Goal: Information Seeking & Learning: Find specific fact

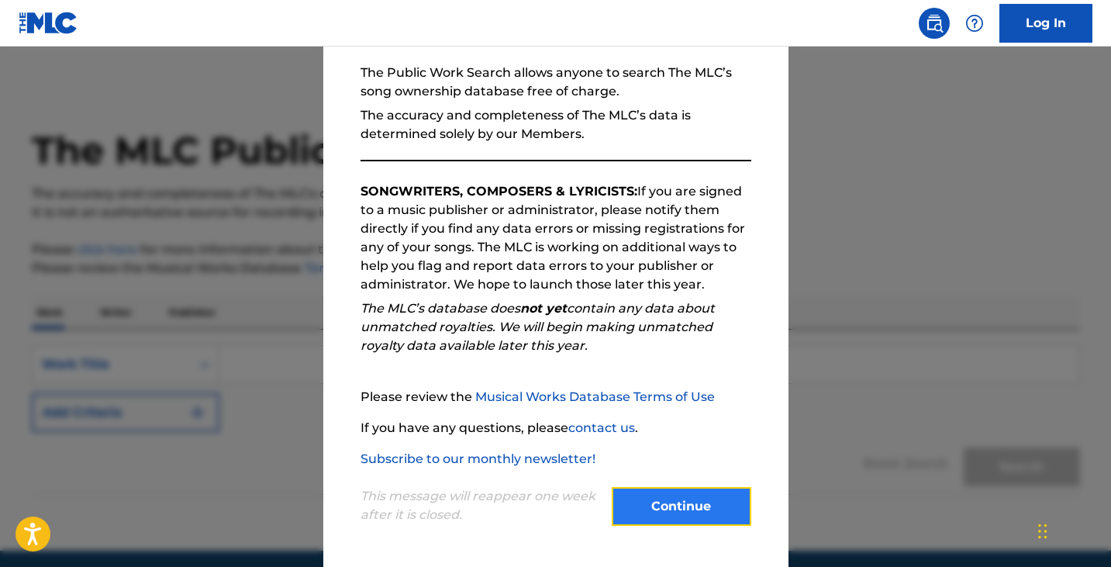
click at [654, 509] on button "Continue" at bounding box center [682, 506] width 140 height 39
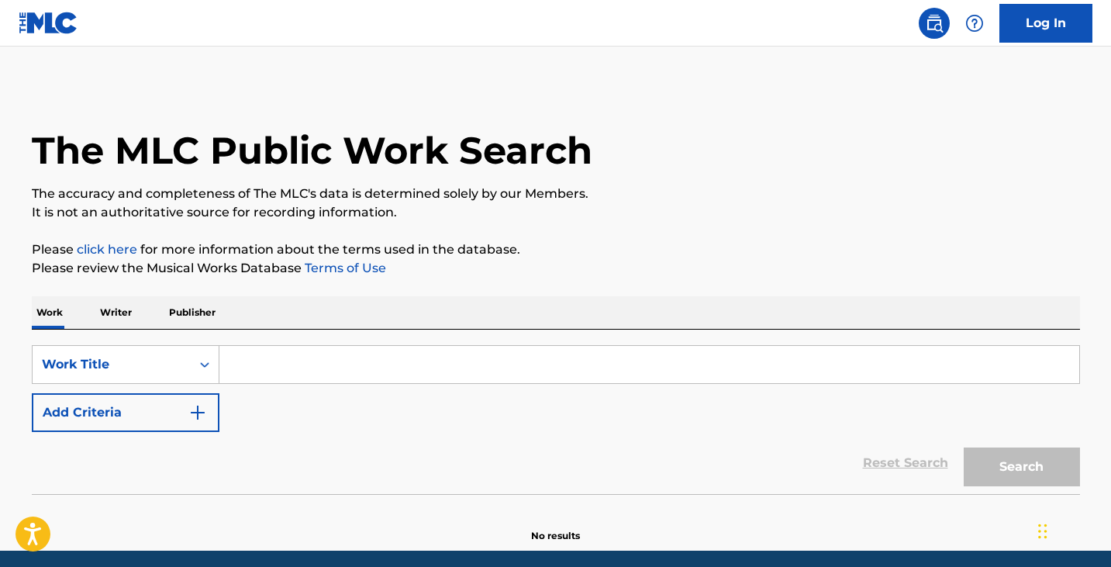
click at [376, 361] on input "Search Form" at bounding box center [649, 364] width 860 height 37
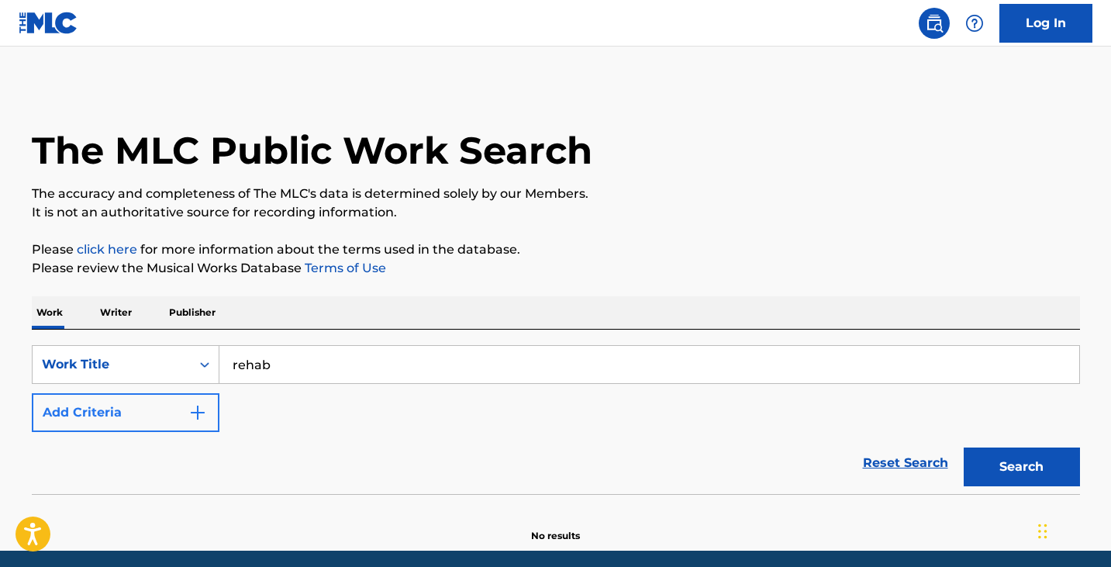
type input "rehab"
click at [187, 402] on button "Add Criteria" at bounding box center [126, 412] width 188 height 39
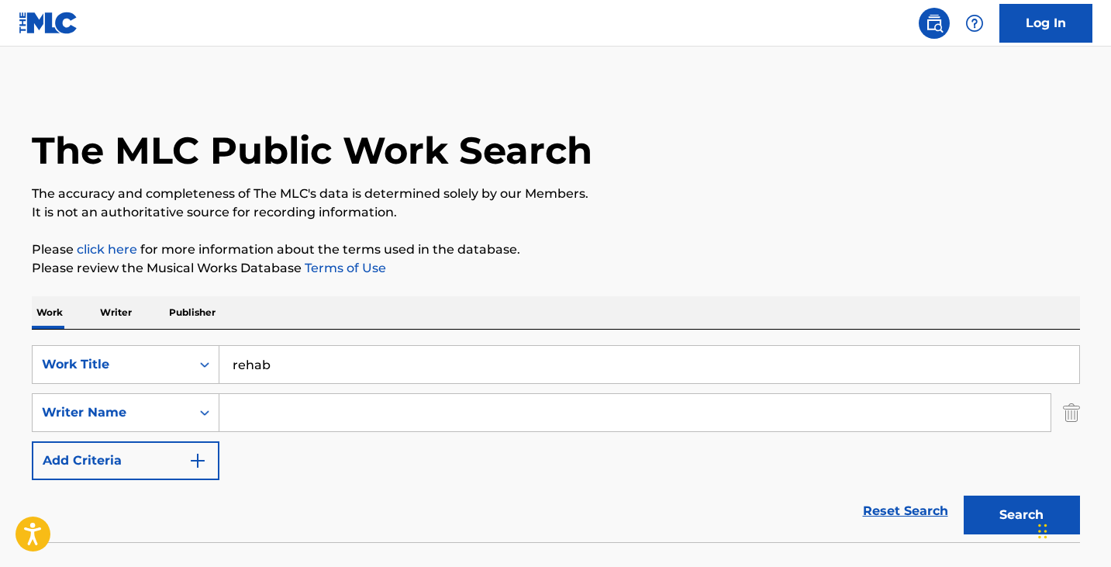
click at [284, 411] on input "Search Form" at bounding box center [634, 412] width 831 height 37
type input "[PERSON_NAME]"
click at [964, 495] on button "Search" at bounding box center [1022, 514] width 116 height 39
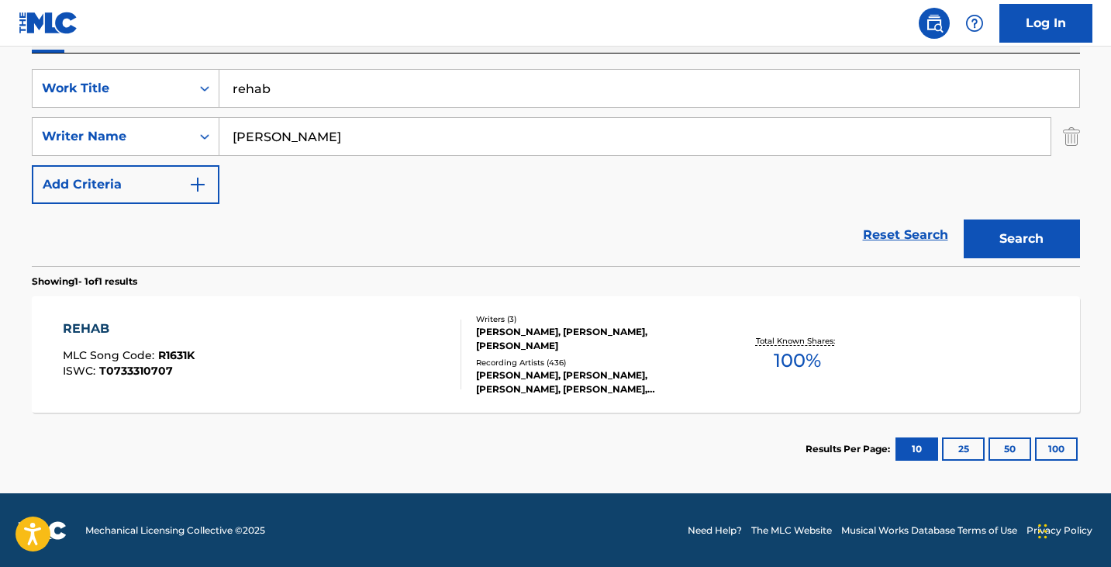
scroll to position [277, 0]
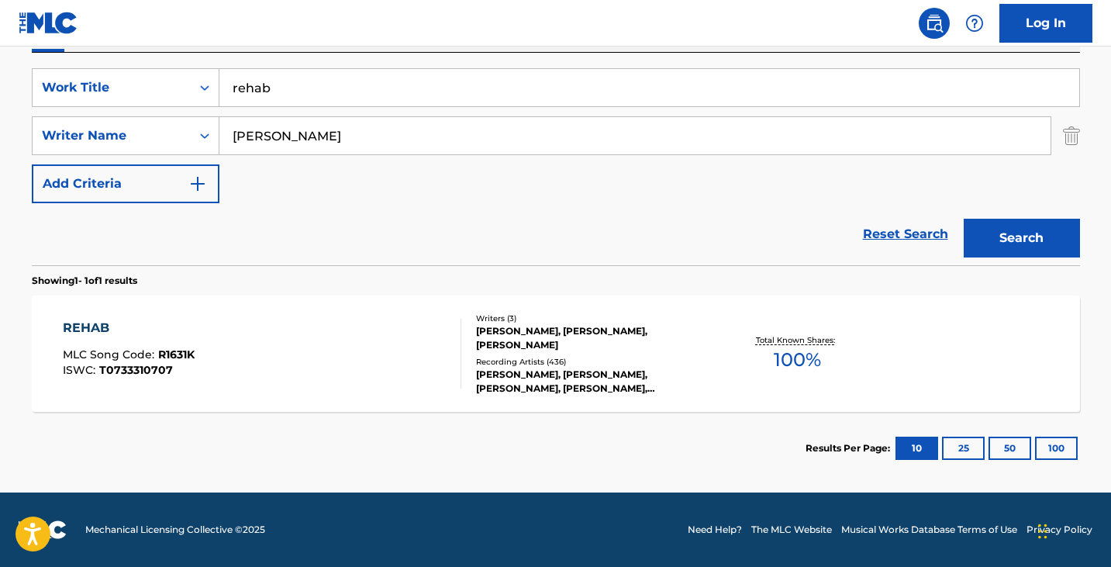
click at [167, 374] on span "T0733310707" at bounding box center [136, 370] width 74 height 14
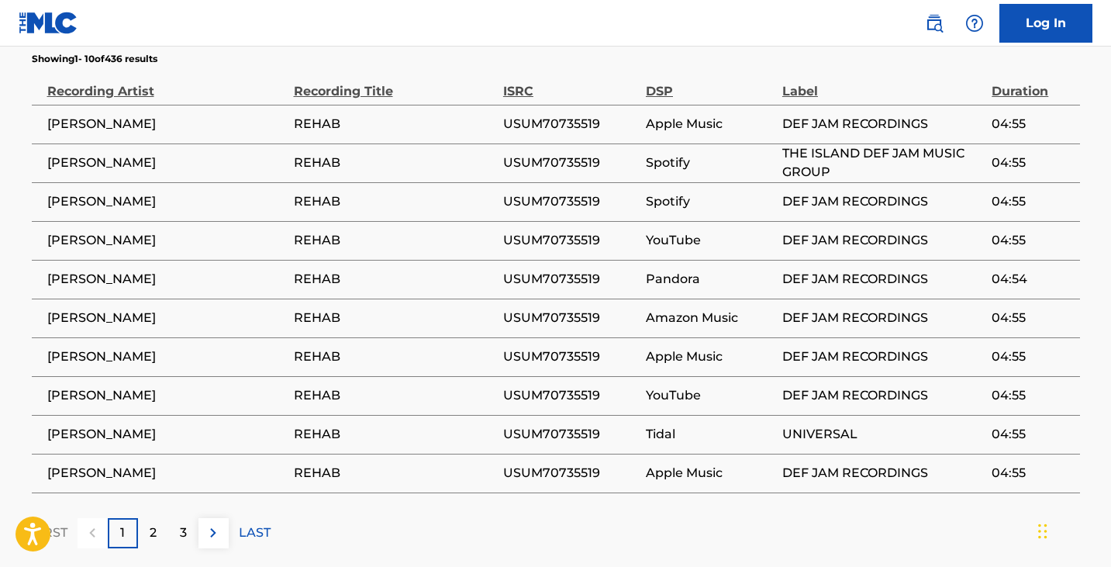
scroll to position [1735, 0]
click at [215, 522] on img at bounding box center [213, 531] width 19 height 19
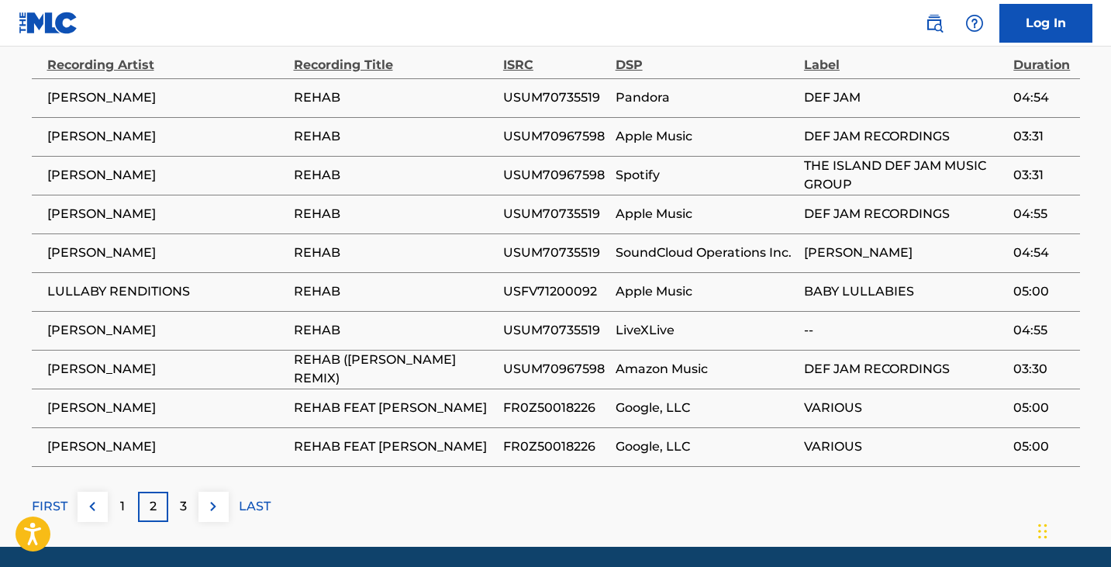
scroll to position [1760, 0]
click at [226, 491] on button at bounding box center [213, 506] width 30 height 30
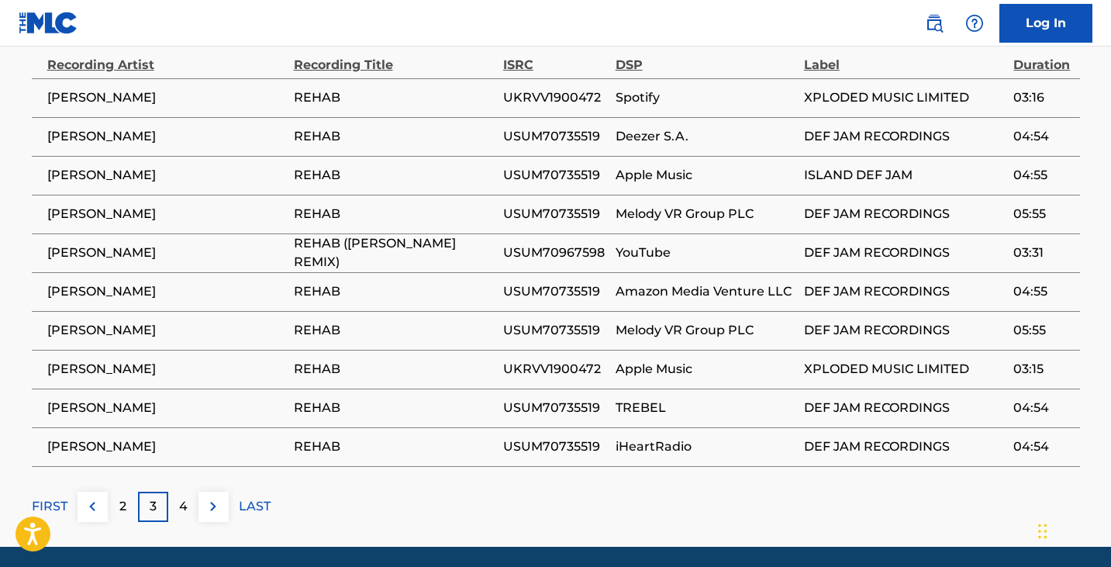
scroll to position [1746, 0]
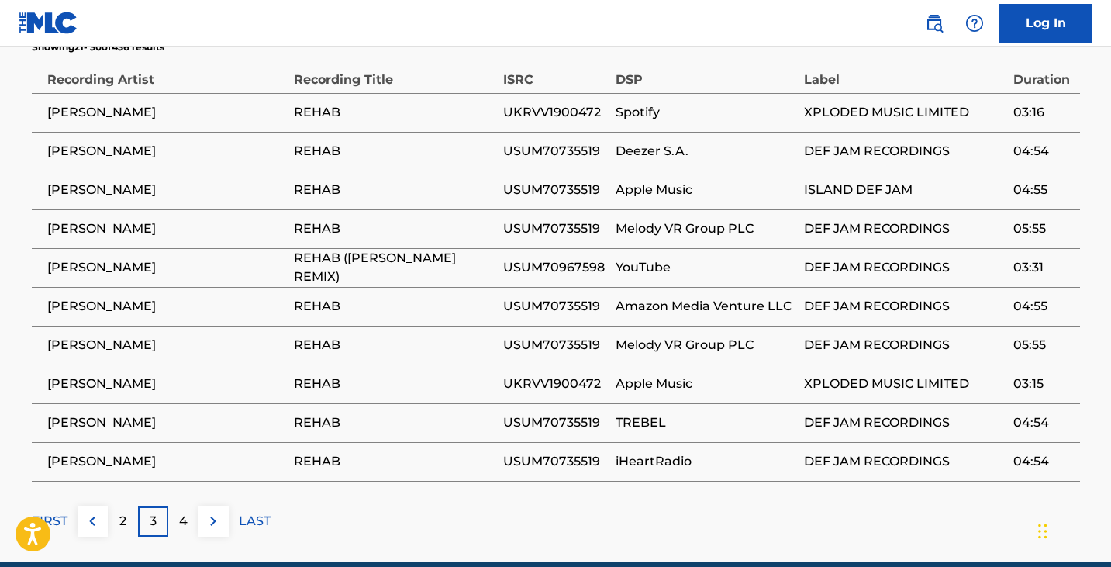
click at [147, 374] on span "[PERSON_NAME]" at bounding box center [166, 383] width 239 height 19
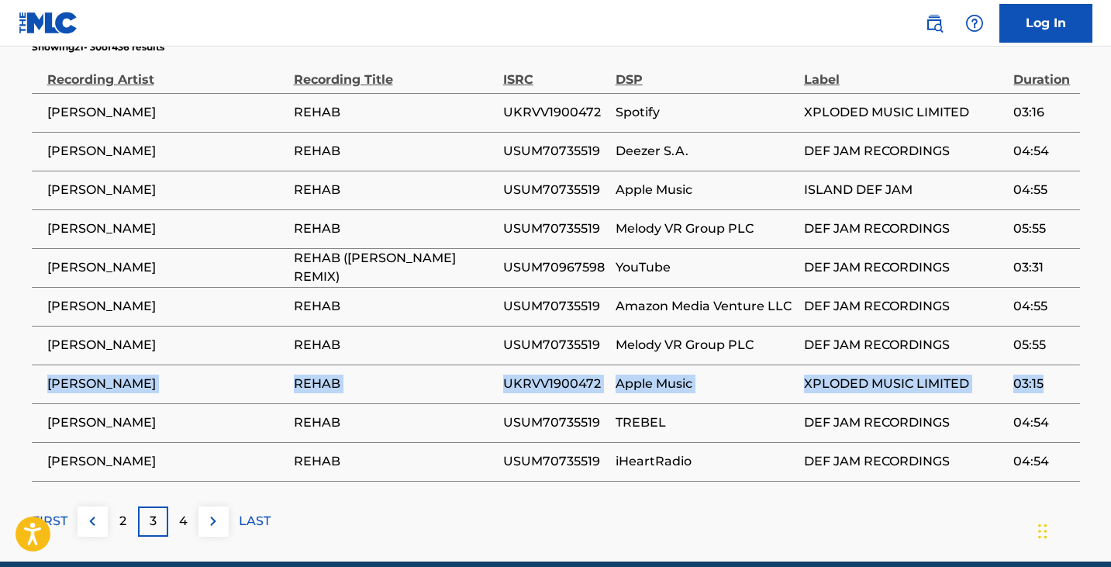
drag, startPoint x: 47, startPoint y: 323, endPoint x: 1052, endPoint y: 320, distance: 1005.4
click at [1052, 364] on tr "[PERSON_NAME] REHAB UKRVV1900472 Apple Music XPLODED MUSIC LIMITED 03:15" at bounding box center [556, 383] width 1048 height 39
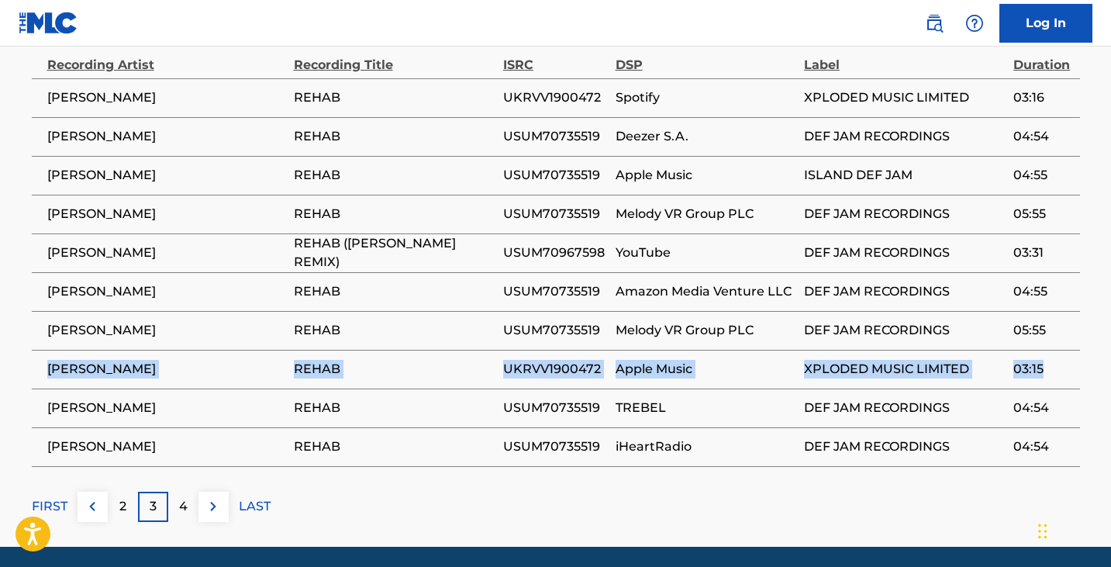
scroll to position [1760, 0]
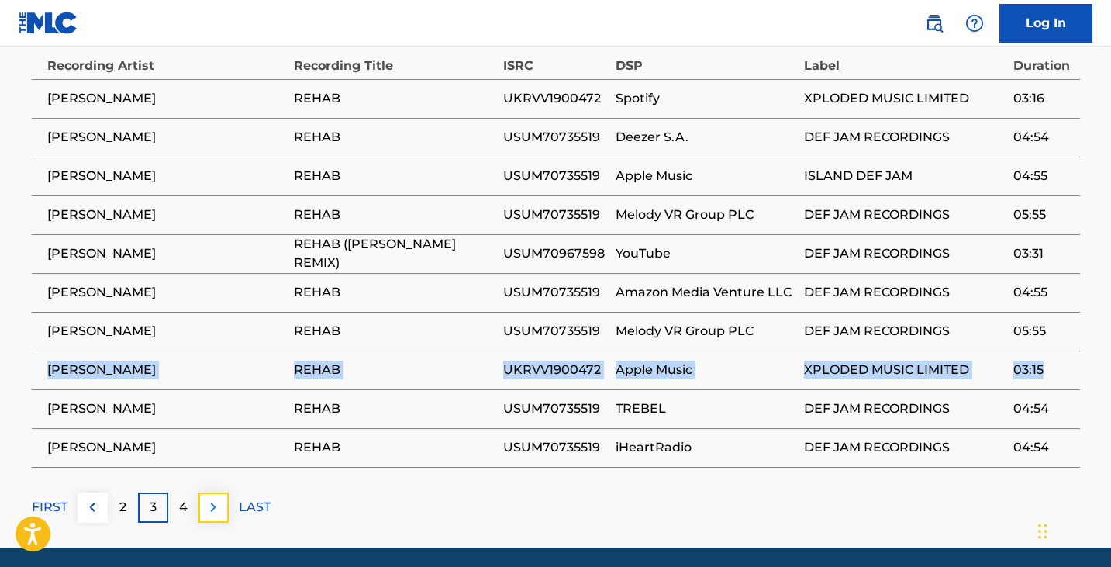
click at [214, 498] on img at bounding box center [213, 507] width 19 height 19
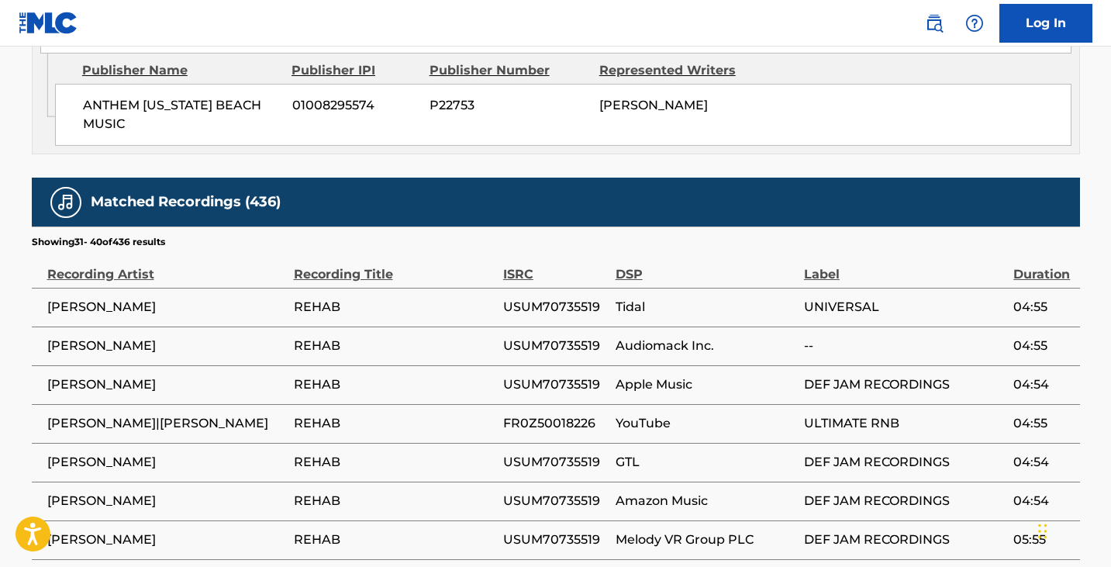
scroll to position [1760, 0]
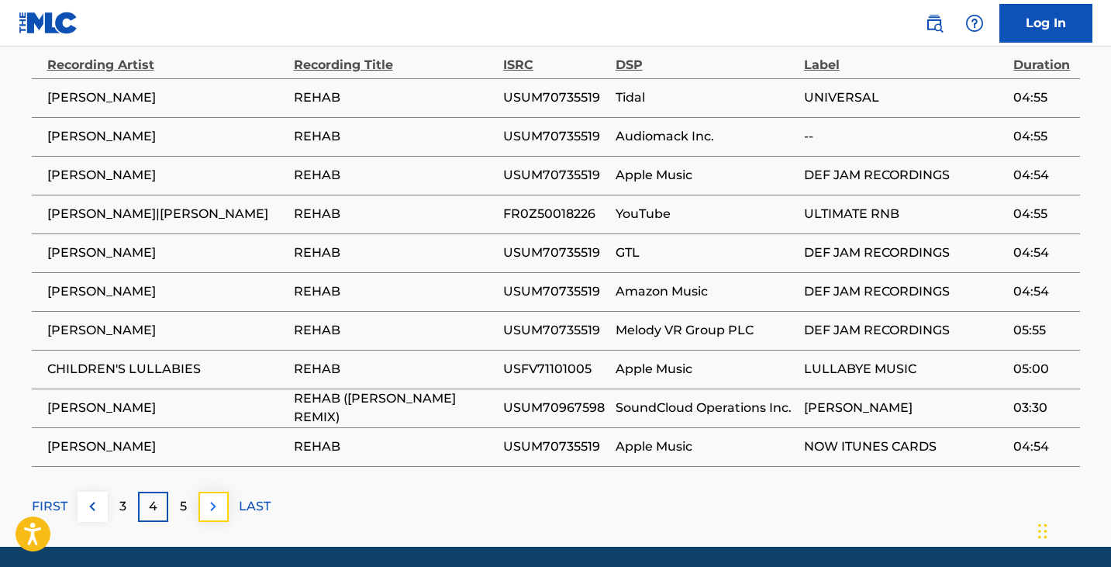
click at [217, 497] on img at bounding box center [213, 506] width 19 height 19
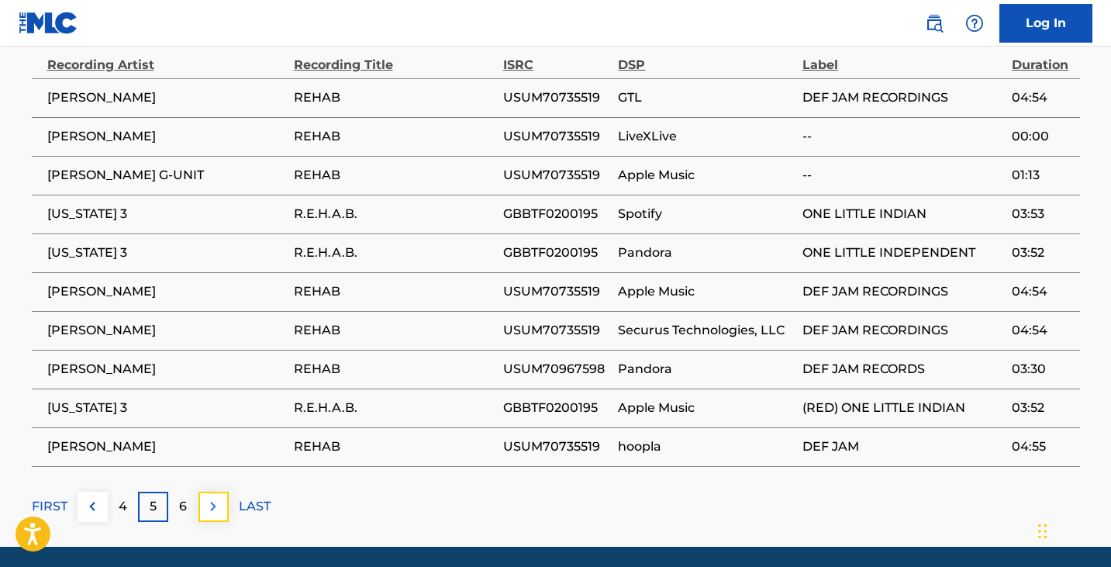
click at [214, 497] on img at bounding box center [213, 506] width 19 height 19
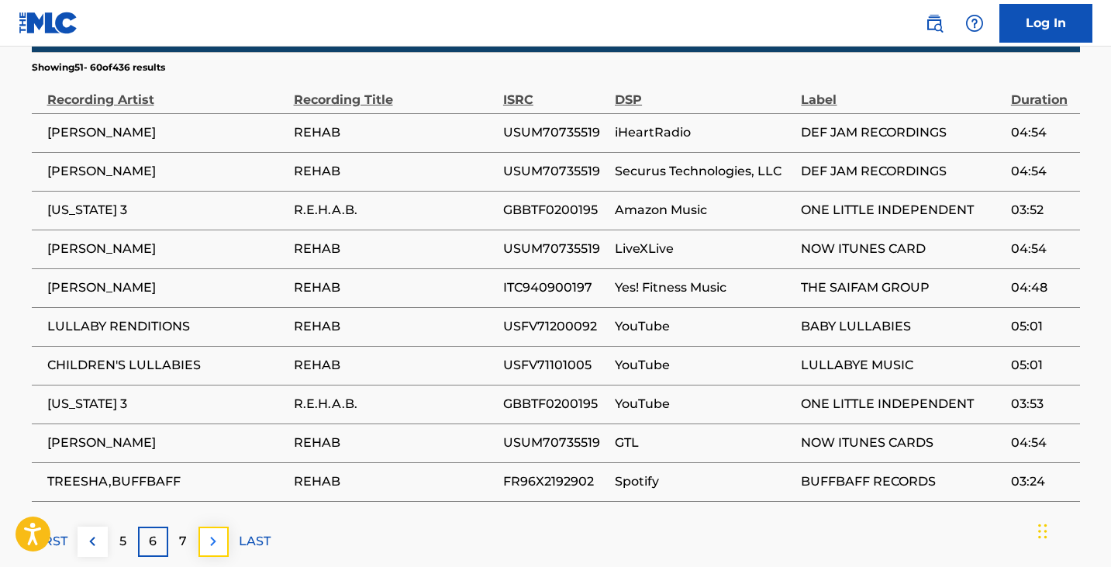
click at [217, 532] on img at bounding box center [213, 541] width 19 height 19
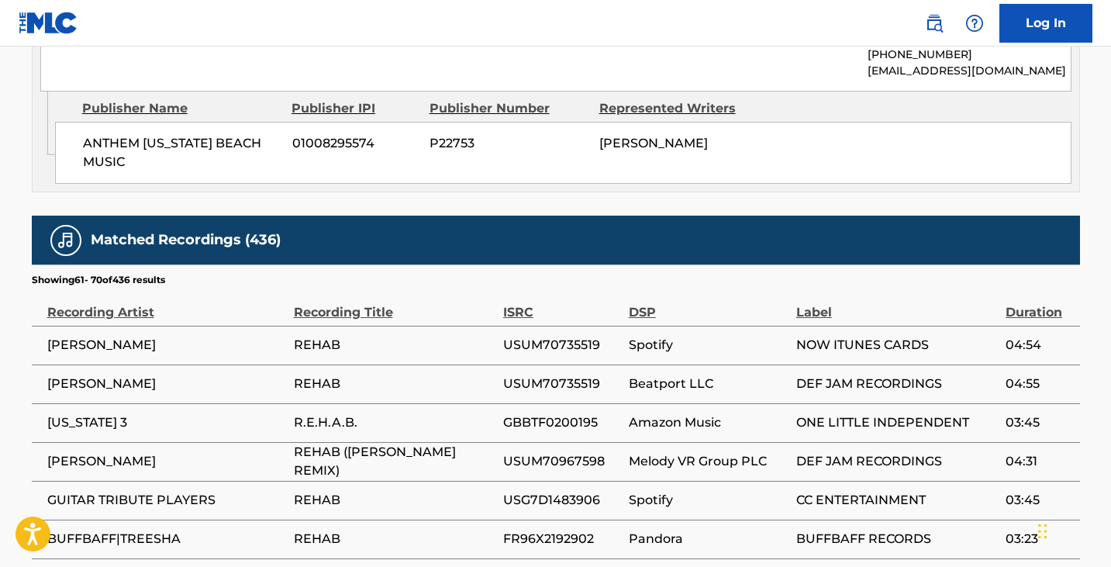
scroll to position [1743, 0]
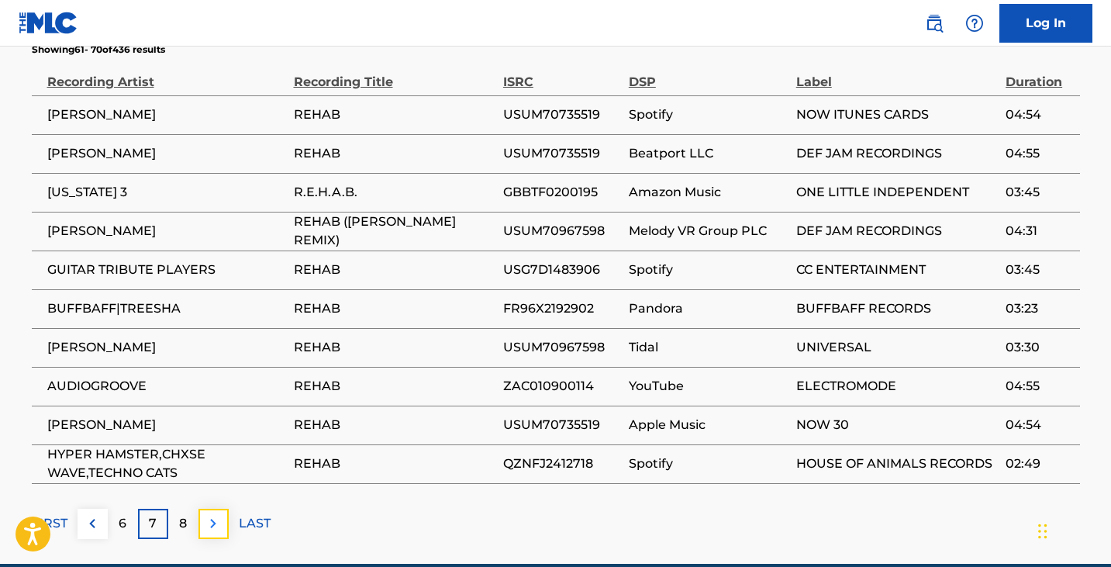
click at [220, 514] on img at bounding box center [213, 523] width 19 height 19
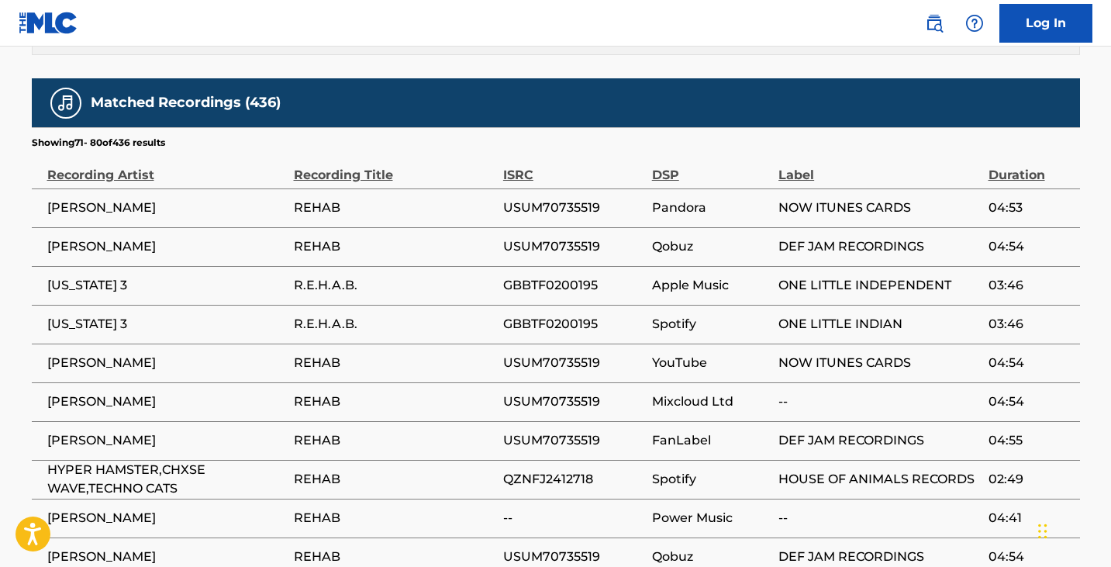
scroll to position [1760, 0]
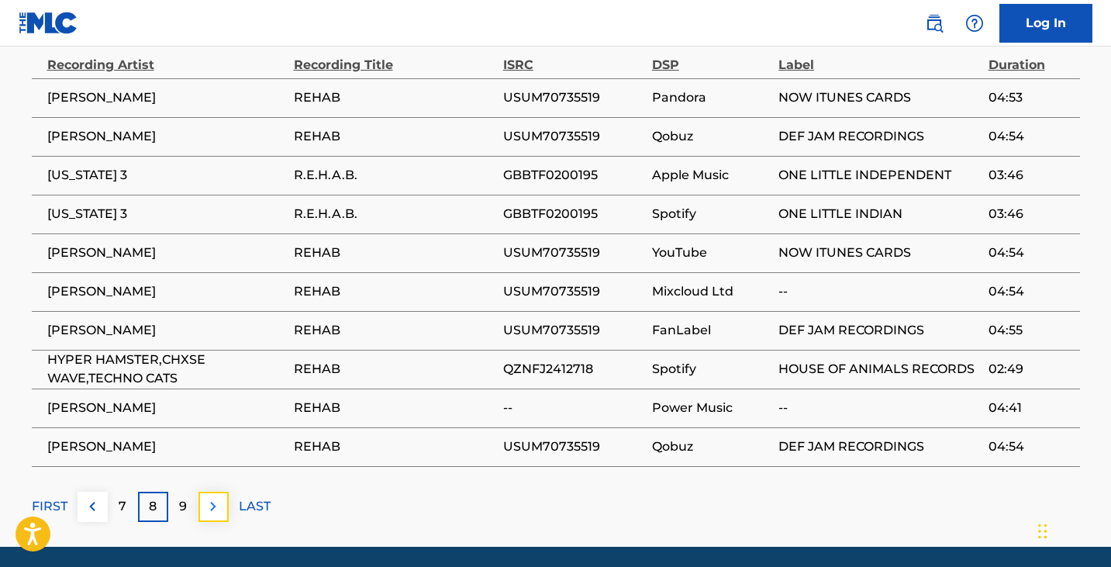
click at [210, 497] on img at bounding box center [213, 506] width 19 height 19
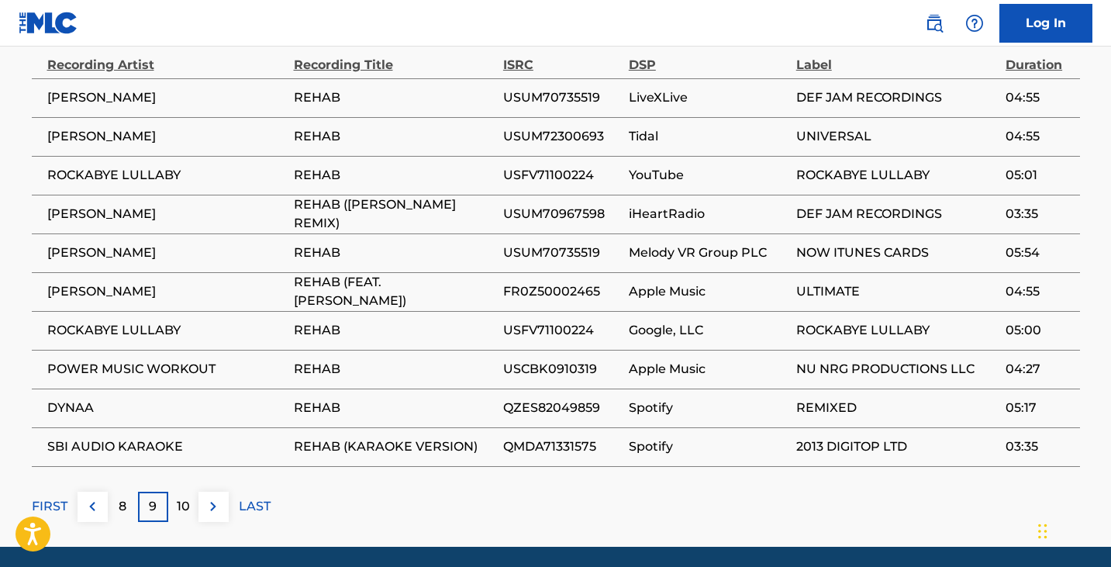
click at [234, 491] on div "FIRST 8 9 10 LAST" at bounding box center [556, 506] width 1048 height 30
click at [217, 497] on img at bounding box center [213, 506] width 19 height 19
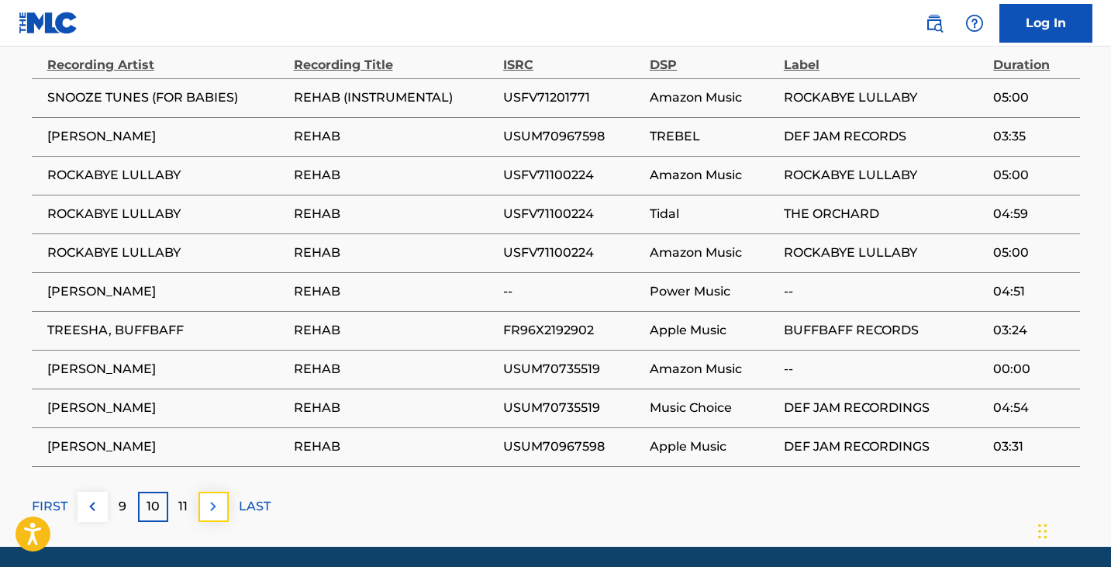
click at [212, 497] on img at bounding box center [213, 506] width 19 height 19
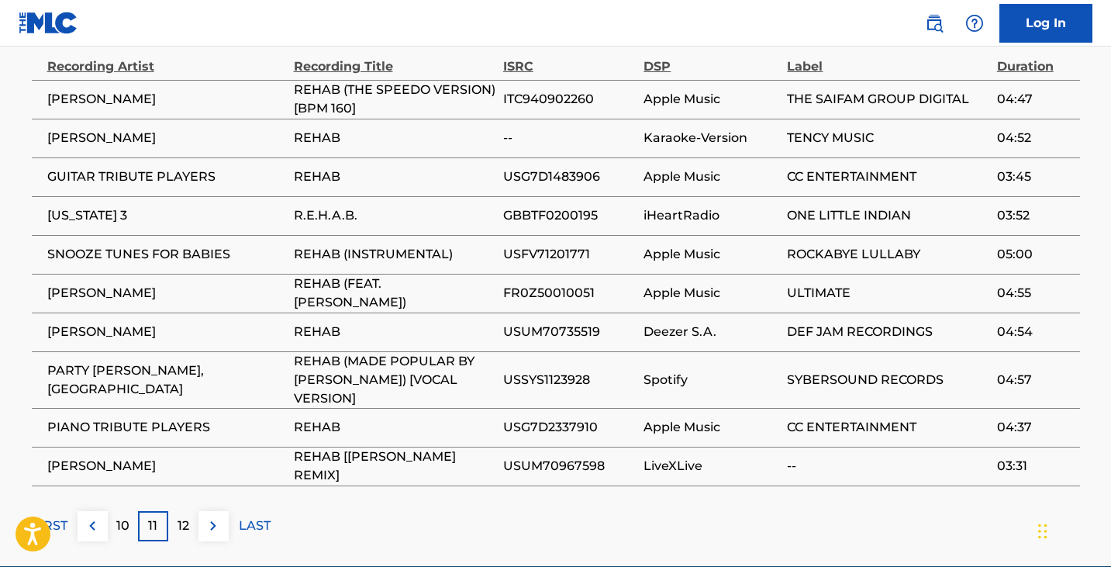
scroll to position [1760, 0]
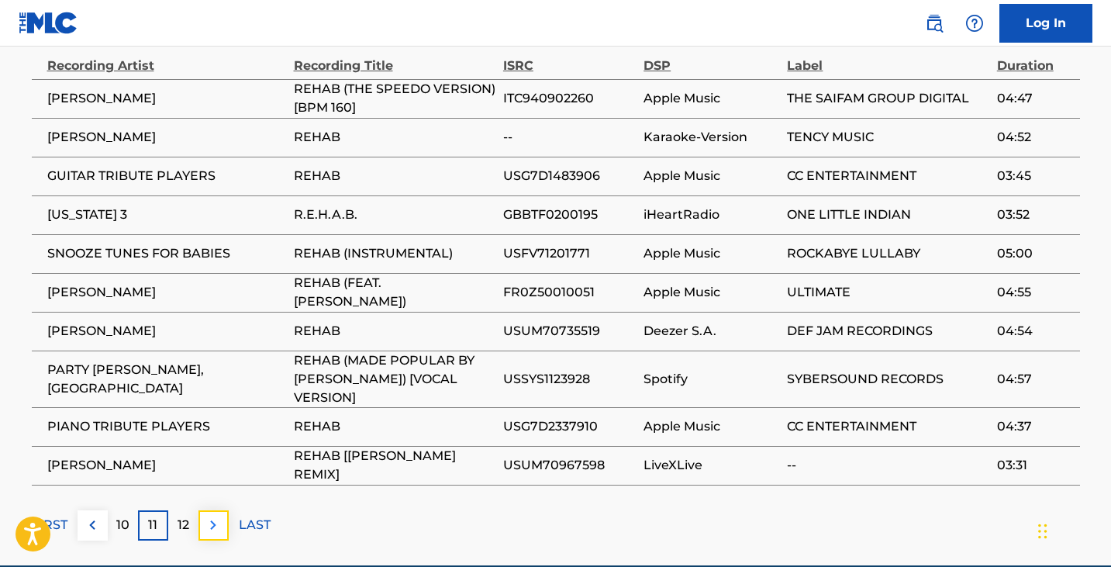
click at [223, 510] on button at bounding box center [213, 525] width 30 height 30
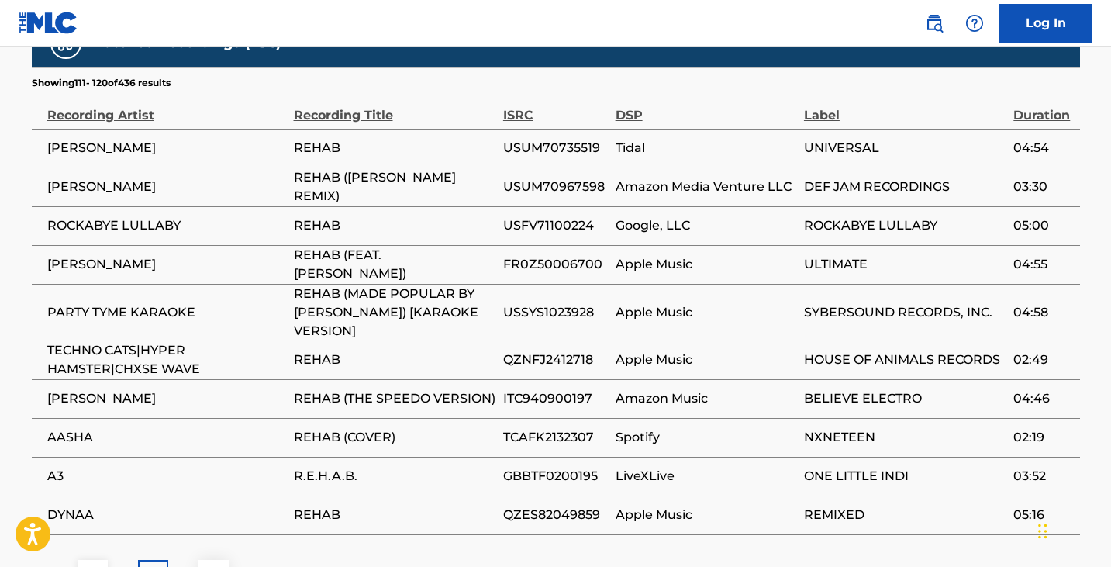
scroll to position [1709, 0]
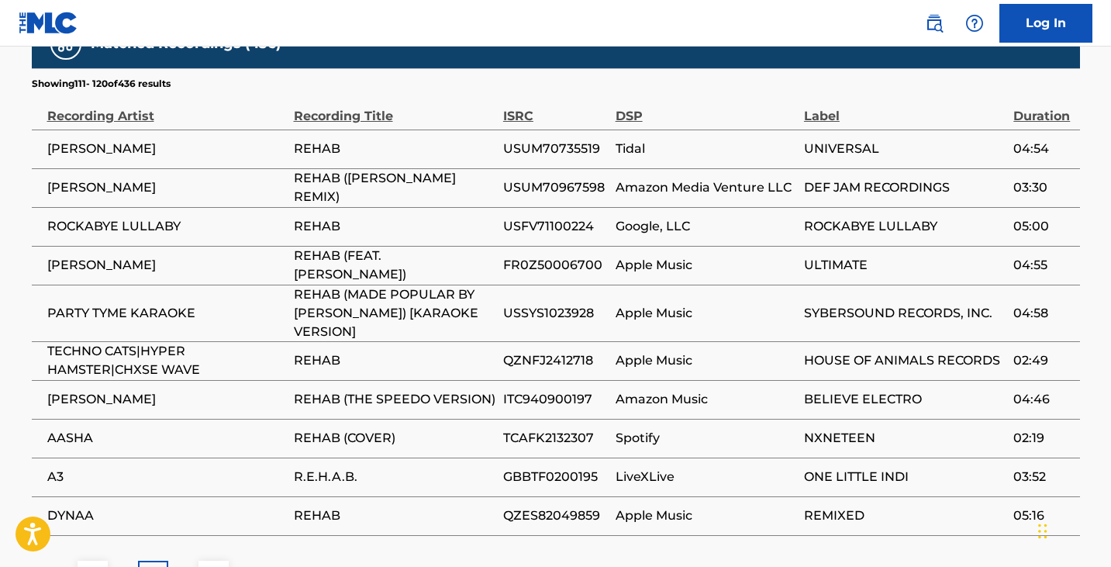
click at [57, 566] on p "FIRST" at bounding box center [50, 575] width 36 height 19
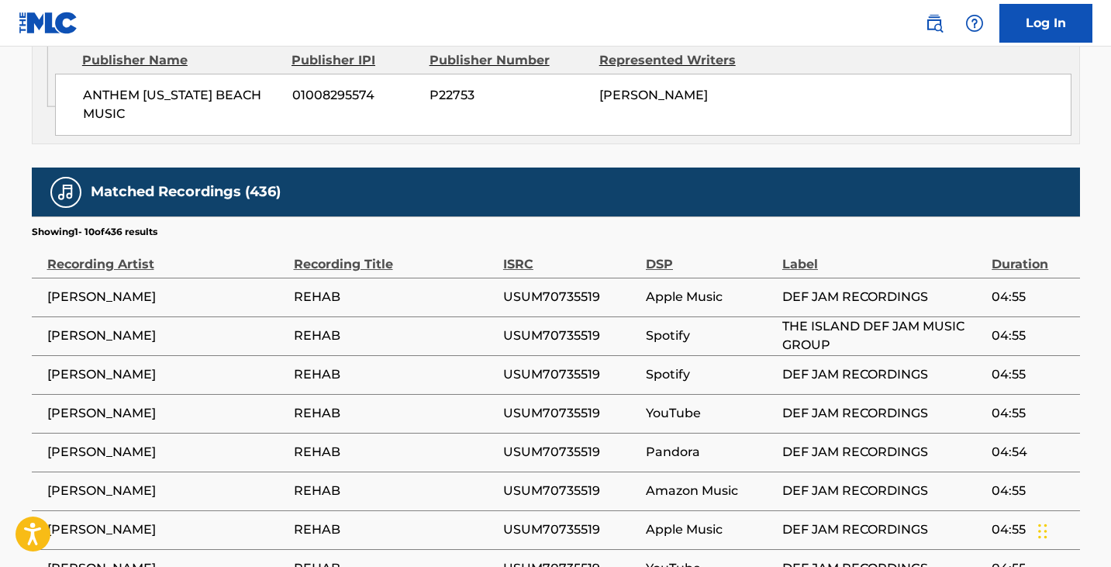
scroll to position [1560, 0]
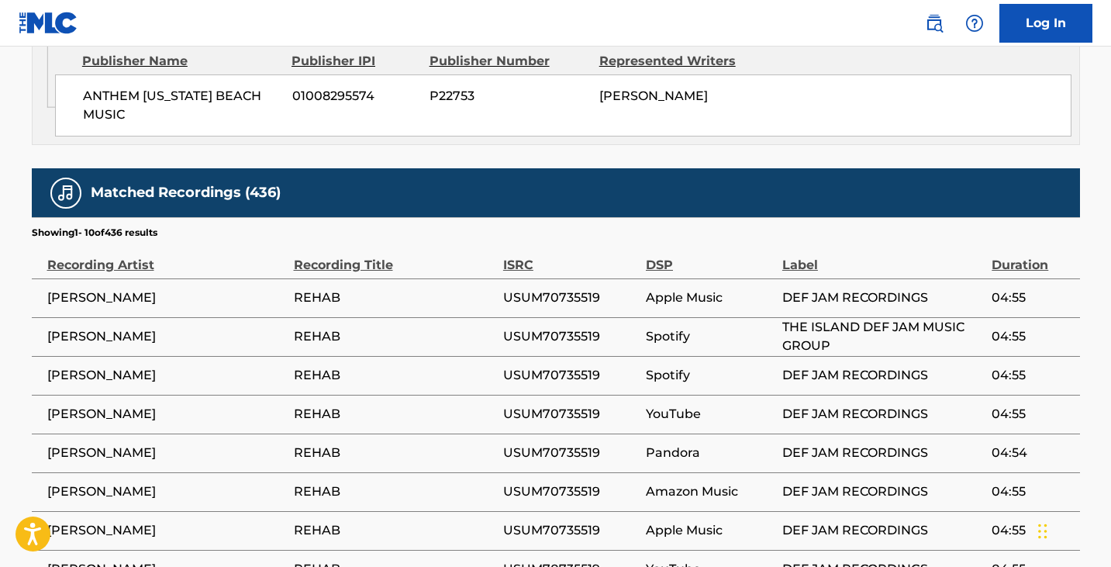
click at [133, 240] on div "Recording Artist" at bounding box center [166, 257] width 239 height 35
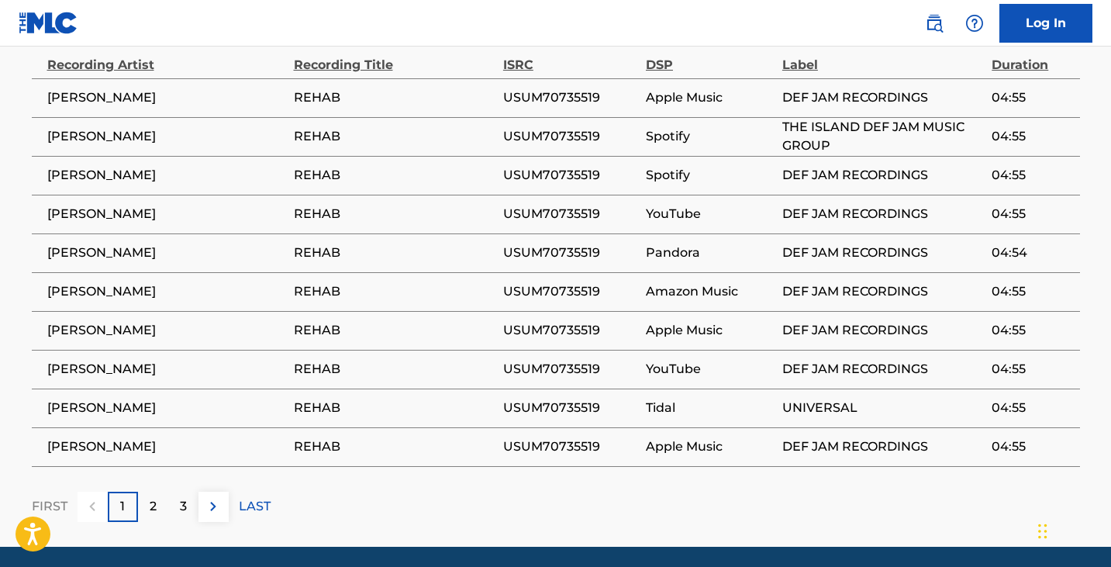
scroll to position [1760, 0]
click at [213, 497] on img at bounding box center [213, 506] width 19 height 19
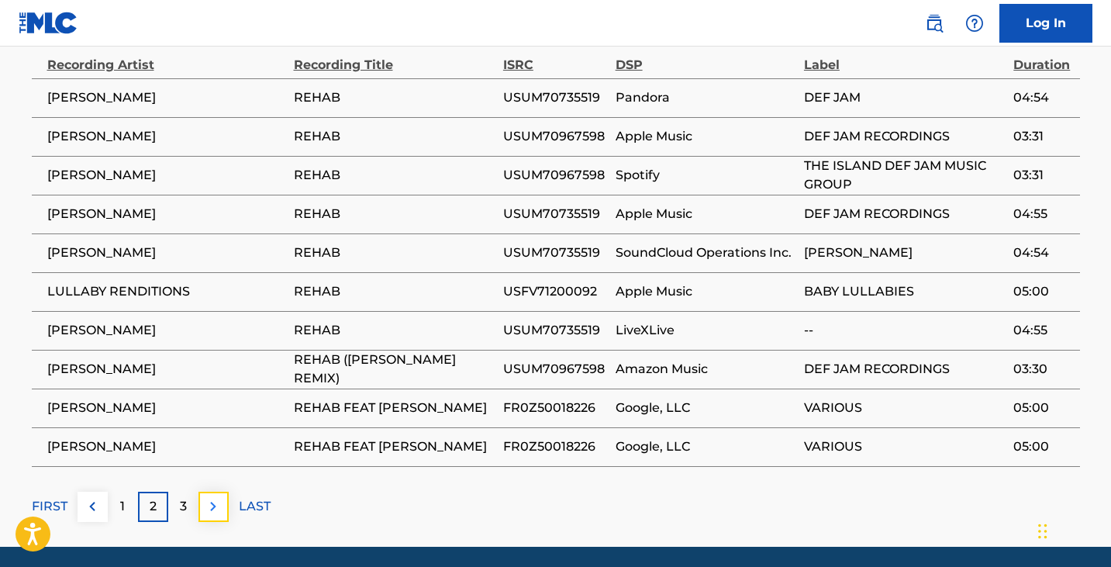
click at [215, 497] on img at bounding box center [213, 506] width 19 height 19
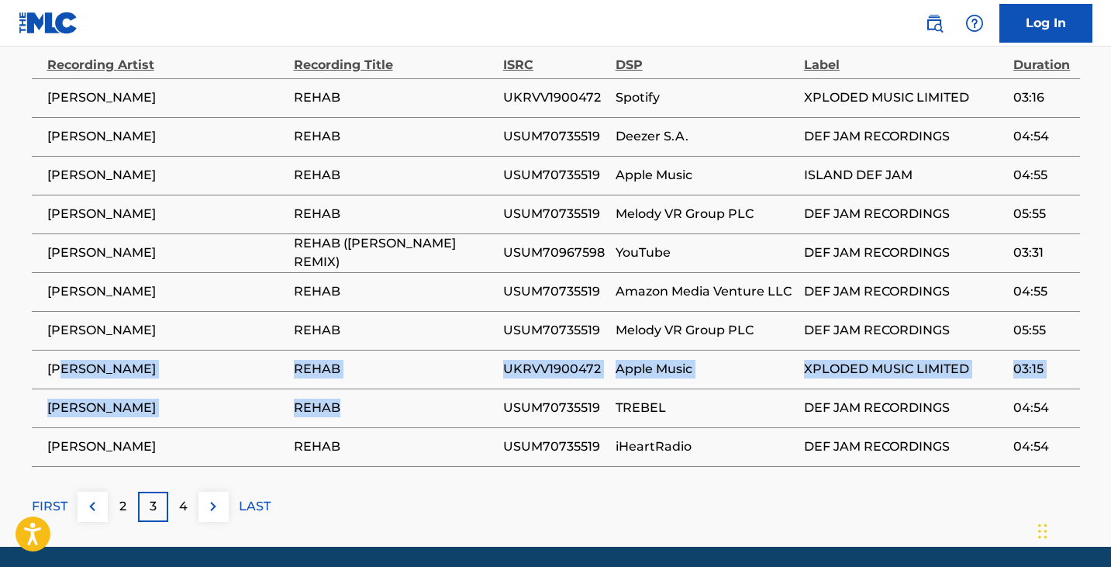
drag, startPoint x: 63, startPoint y: 312, endPoint x: 491, endPoint y: 353, distance: 430.0
click at [491, 353] on tbody "[PERSON_NAME] REHAB UKRVV1900472 Spotify XPLODED MUSIC LIMITED 03:16 [PERSON_NA…" at bounding box center [556, 272] width 1048 height 388
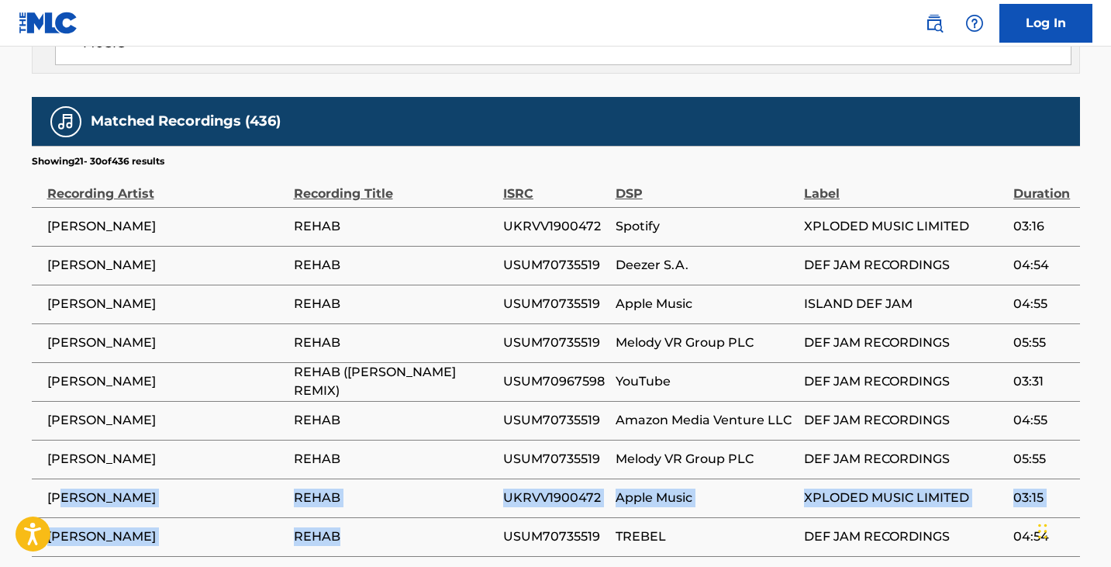
scroll to position [1595, 0]
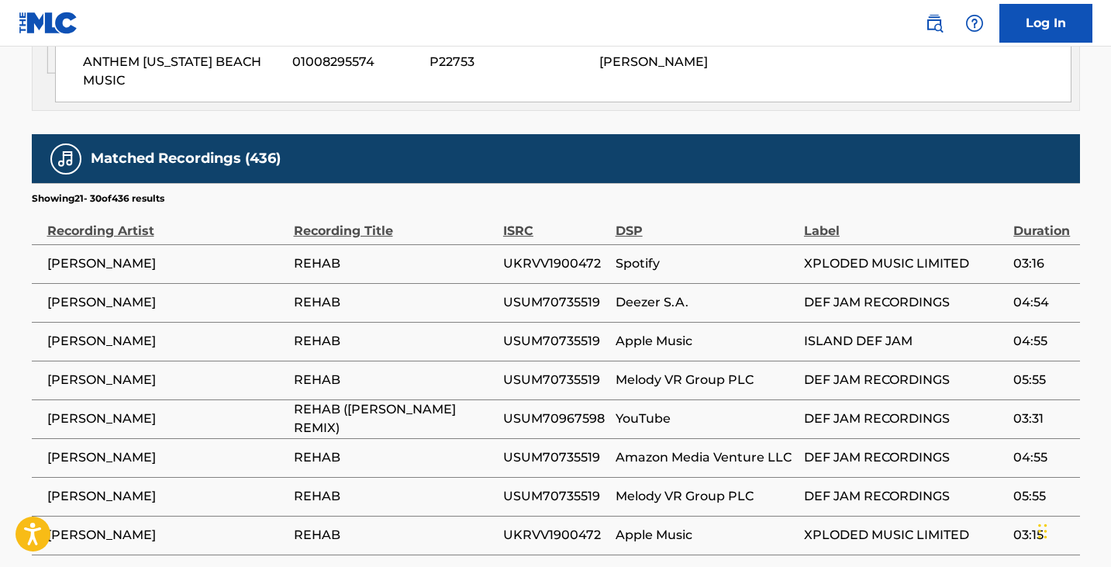
click at [905, 254] on span "XPLODED MUSIC LIMITED" at bounding box center [905, 263] width 202 height 19
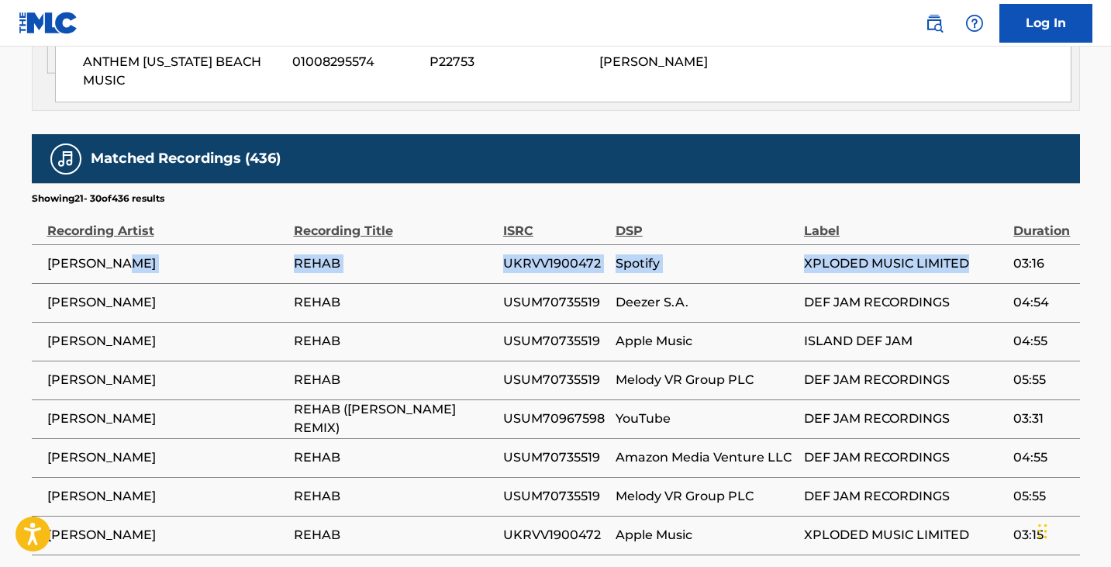
drag, startPoint x: 963, startPoint y: 211, endPoint x: 224, endPoint y: 210, distance: 738.8
click at [224, 244] on tr "[PERSON_NAME] REHAB UKRVV1900472 Spotify XPLODED MUSIC LIMITED 03:16" at bounding box center [556, 263] width 1048 height 39
click at [224, 254] on span "[PERSON_NAME]" at bounding box center [166, 263] width 239 height 19
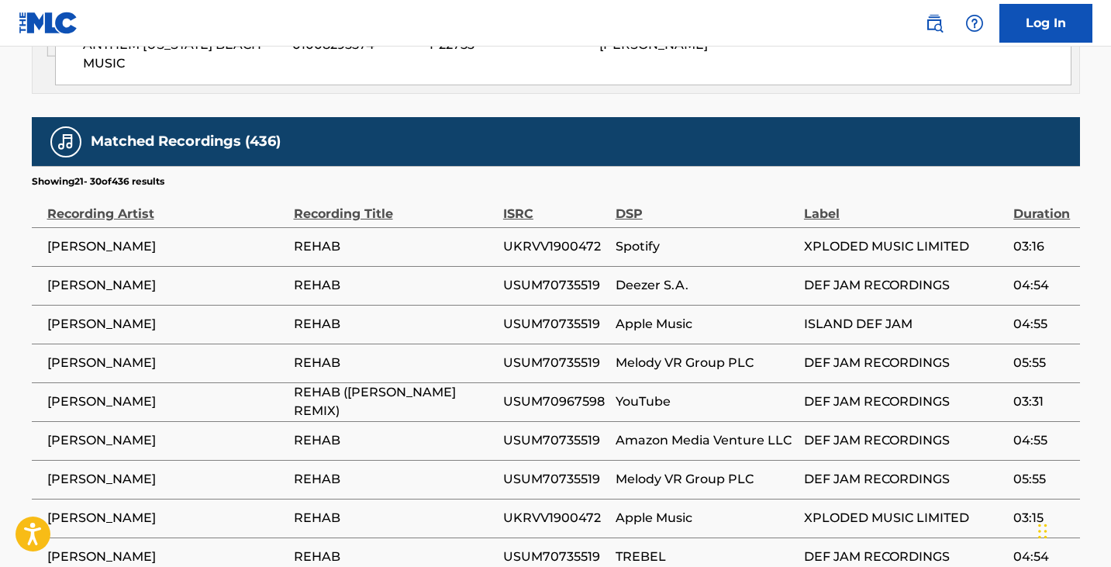
scroll to position [1612, 0]
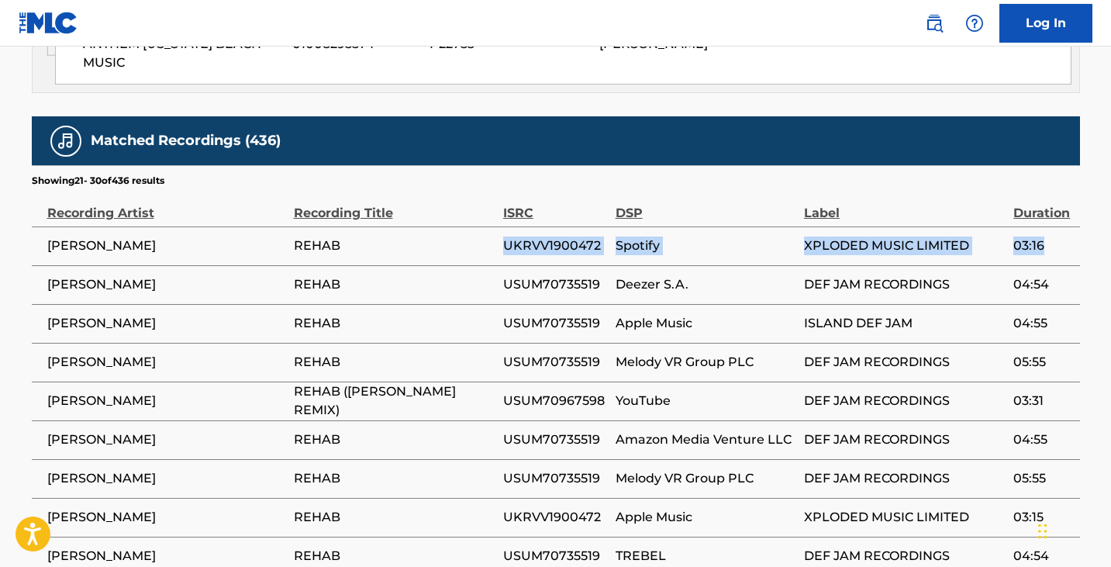
drag, startPoint x: 1043, startPoint y: 191, endPoint x: 360, endPoint y: 181, distance: 682.3
click at [360, 226] on tr "[PERSON_NAME] REHAB UKRVV1900472 Spotify XPLODED MUSIC LIMITED 03:16" at bounding box center [556, 245] width 1048 height 39
click at [567, 226] on td "UKRVV1900472" at bounding box center [559, 245] width 112 height 39
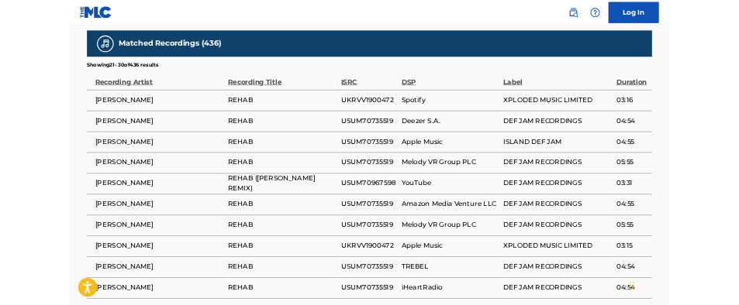
scroll to position [1671, 0]
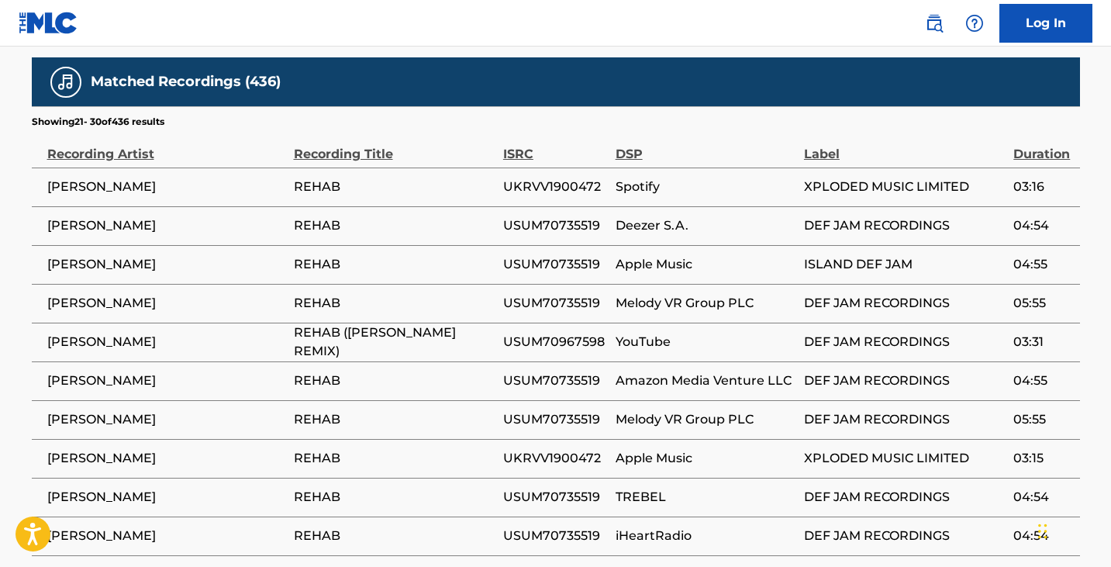
click at [586, 178] on span "UKRVV1900472" at bounding box center [555, 187] width 105 height 19
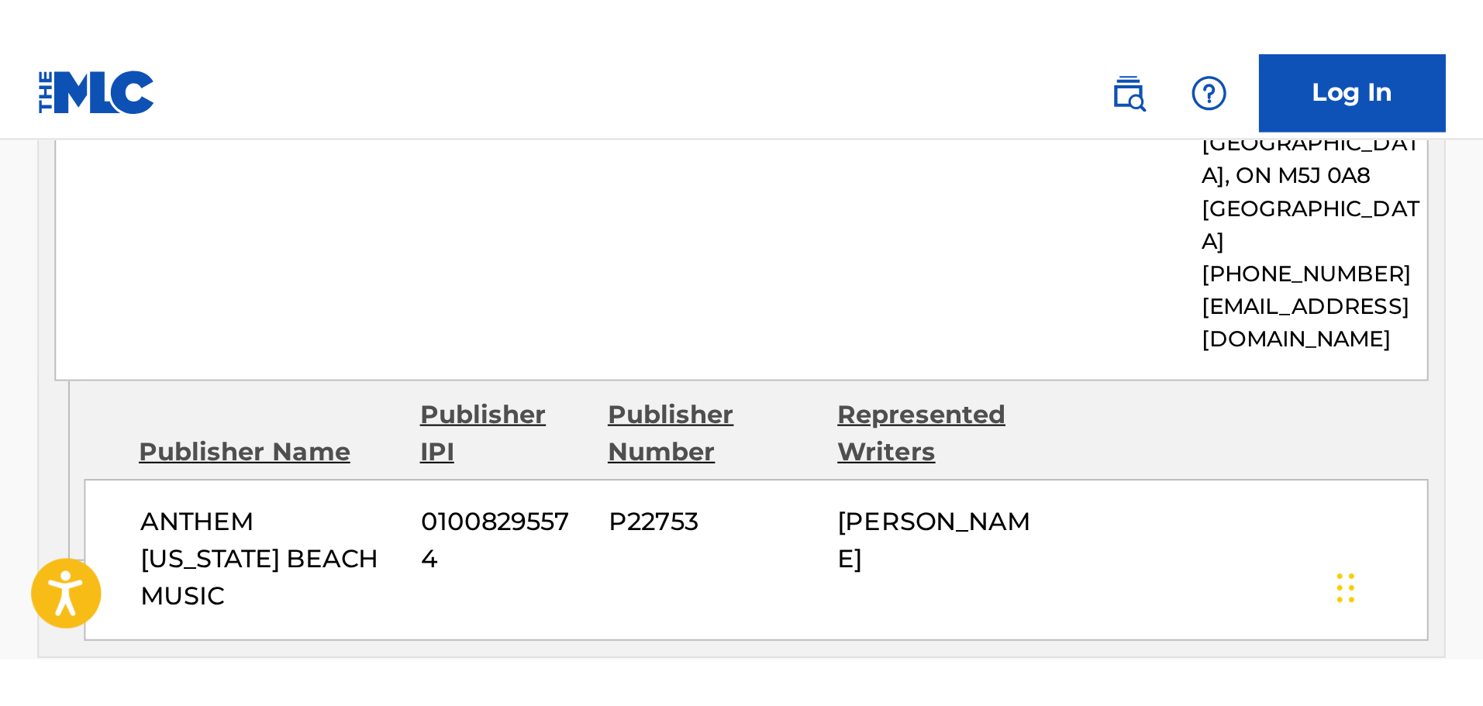
scroll to position [1643, 0]
